Goal: Register for event/course

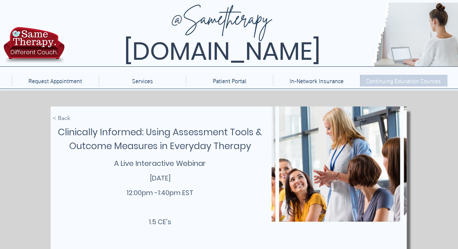
click at [429, 80] on p "Continuing Education Courses" at bounding box center [404, 81] width 82 height 12
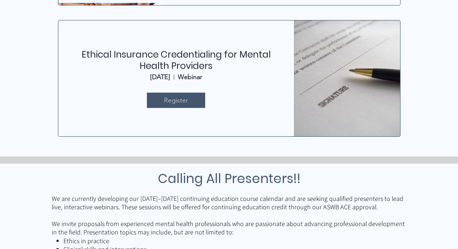
scroll to position [438, 0]
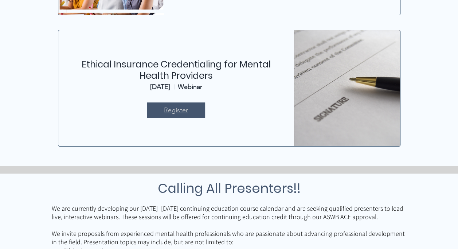
click at [198, 108] on link "Register" at bounding box center [176, 109] width 58 height 15
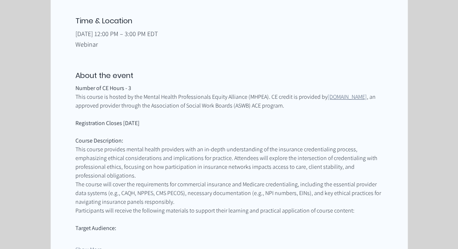
scroll to position [370, 0]
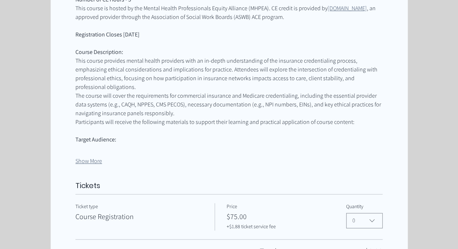
click at [97, 157] on button "Show More" at bounding box center [88, 161] width 27 height 8
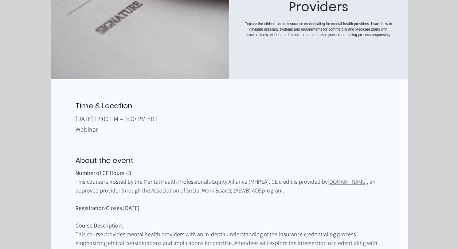
scroll to position [79, 0]
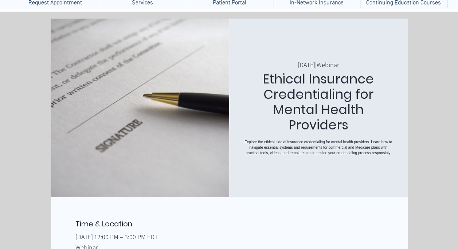
click at [321, 84] on h1 "Ethical Insurance Credentialing for Mental Health Providers" at bounding box center [318, 101] width 149 height 61
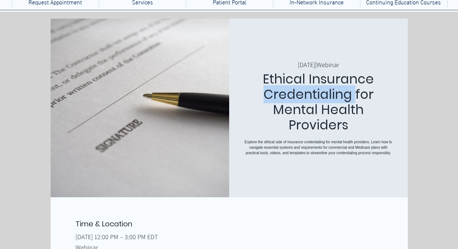
click at [321, 84] on h1 "Ethical Insurance Credentialing for Mental Health Providers" at bounding box center [318, 101] width 149 height 61
click at [295, 74] on h1 "Ethical Insurance Credentialing for Mental Health Providers" at bounding box center [318, 101] width 149 height 61
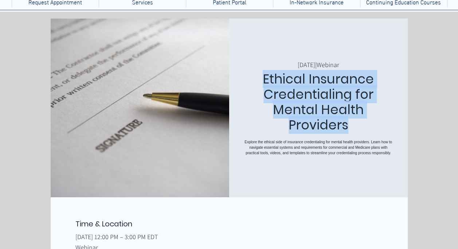
drag, startPoint x: 264, startPoint y: 64, endPoint x: 362, endPoint y: 114, distance: 109.9
click at [362, 114] on h1 "Ethical Insurance Credentialing for Mental Health Providers" at bounding box center [318, 101] width 149 height 61
copy h1 "Ethical Insurance Credentialing for Mental Health Providers"
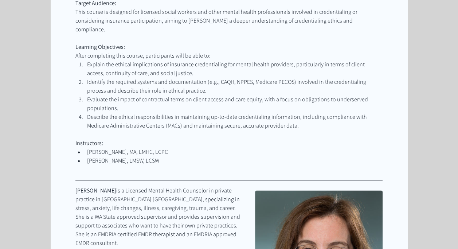
scroll to position [480, 0]
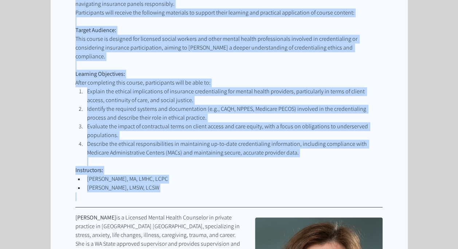
drag, startPoint x: 75, startPoint y: 129, endPoint x: 201, endPoint y: 179, distance: 135.4
copy div "About the event Number of CE Hours - 3 This course is hosted by the Mental Heal…"
click at [125, 88] on span "Explain the ethical implications of insurance credentialing for mental health p…" at bounding box center [226, 96] width 279 height 16
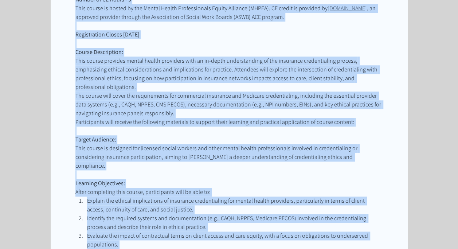
click at [129, 92] on span "The course will cover the requirements for commercial insurance and Medicare cr…" at bounding box center [228, 104] width 307 height 25
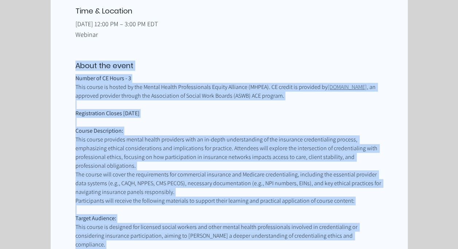
scroll to position [225, 0]
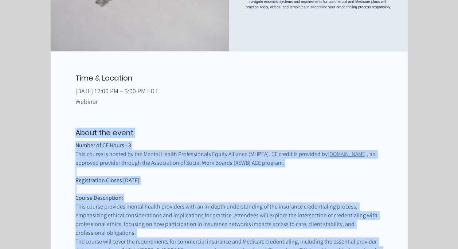
click at [112, 151] on span "This course is hosted by the Mental Health Professionals Equity Alliance (MHPEA…" at bounding box center [201, 154] width 252 height 8
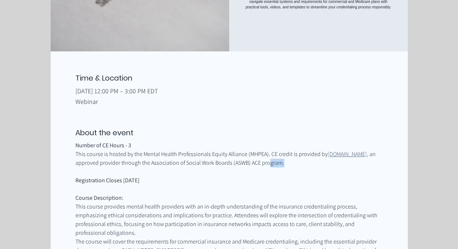
drag, startPoint x: 357, startPoint y: 162, endPoint x: 337, endPoint y: 163, distance: 20.1
click at [337, 163] on span "This course is hosted by the Mental Health Professionals Equity Alliance (MHPEA…" at bounding box center [228, 159] width 307 height 18
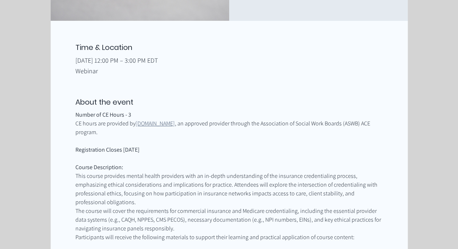
scroll to position [292, 0]
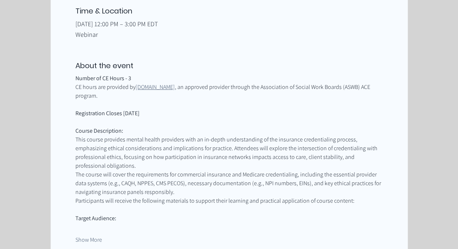
click at [138, 147] on span "This course provides mental health providers with an in-depth understanding of …" at bounding box center [226, 153] width 303 height 34
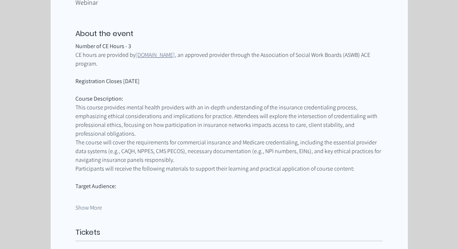
scroll to position [370, 0]
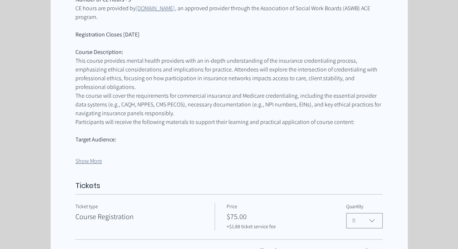
click at [90, 157] on button "Show More" at bounding box center [88, 161] width 27 height 8
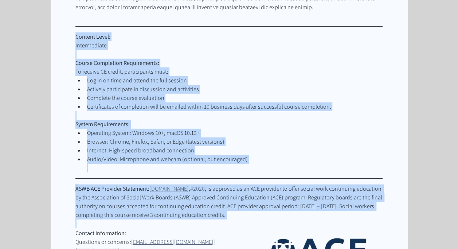
scroll to position [1100, 0]
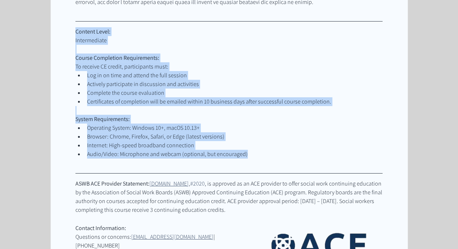
drag, startPoint x: 76, startPoint y: 88, endPoint x: 248, endPoint y: 138, distance: 179.1
copy div "Content Level: Intermediate Course Completion Requirements: To receive CE credi…"
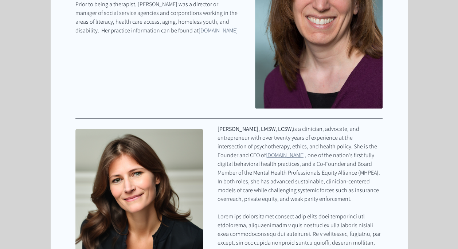
scroll to position [808, 0]
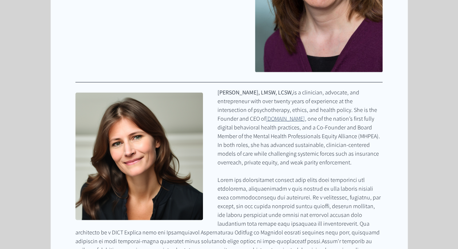
click at [226, 94] on span "is a clinician, advocate, and entrepreneur with over twenty years of experience…" at bounding box center [298, 106] width 161 height 34
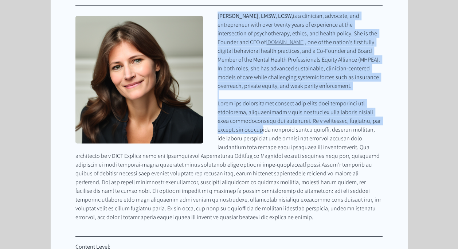
scroll to position [917, 0]
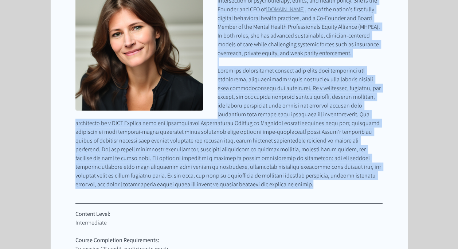
drag, startPoint x: 218, startPoint y: 74, endPoint x: 287, endPoint y: 168, distance: 116.1
copy div "Lorem Ipsum-Dolorsitam, CONS, ADIP, el s doeiusmod, temporin, utl etdoloremagn …"
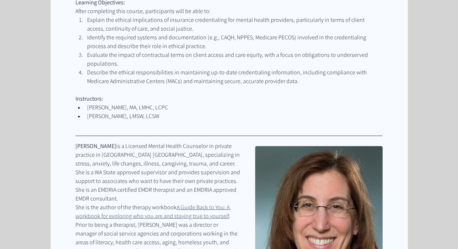
scroll to position [553, 0]
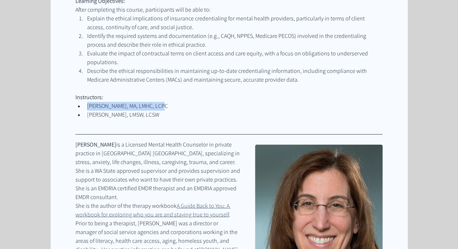
drag, startPoint x: 165, startPoint y: 89, endPoint x: 87, endPoint y: 89, distance: 78.4
click at [87, 102] on span "[PERSON_NAME], MA, LMHC, LCPC" at bounding box center [235, 106] width 296 height 9
copy span "[PERSON_NAME], MA, LMHC, LCPC"
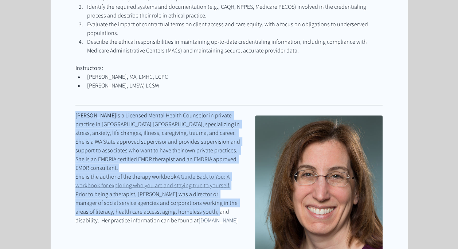
scroll to position [662, 0]
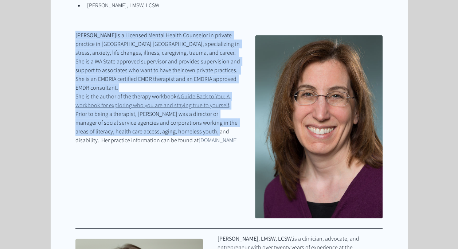
drag, startPoint x: 77, startPoint y: 128, endPoint x: 236, endPoint y: 115, distance: 159.8
click at [236, 115] on div "Number of CE Hours - [DATE] hours are provided by [DOMAIN_NAME] , an approved p…" at bounding box center [228, 204] width 307 height 1001
copy div "[PERSON_NAME] is a Licensed Mental Health Counselor in private practice in [GEO…"
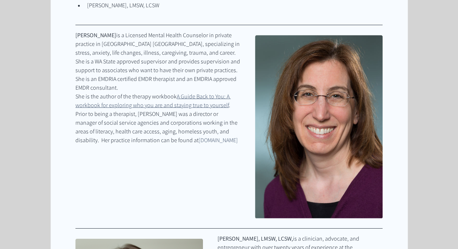
drag, startPoint x: 153, startPoint y: 120, endPoint x: 148, endPoint y: 119, distance: 5.2
click at [153, 144] on span "Ethical Insurance Credentialing for Mental Health Providers" at bounding box center [228, 148] width 307 height 9
drag, startPoint x: 237, startPoint y: 114, endPoint x: 143, endPoint y: 114, distance: 93.7
click at [143, 114] on span "Prior to being a therapist, [PERSON_NAME] was a director or manager of social s…" at bounding box center [228, 126] width 307 height 35
copy span "[DOMAIN_NAME]"
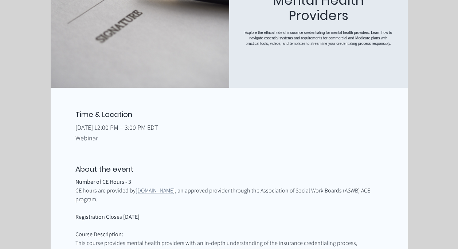
scroll to position [0, 0]
